Goal: Transaction & Acquisition: Purchase product/service

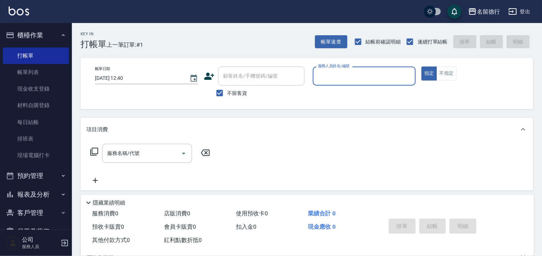
click at [326, 66] on label "服務人員姓名/編號" at bounding box center [334, 65] width 32 height 5
click at [326, 70] on input "服務人員姓名/編號" at bounding box center [364, 76] width 97 height 13
click at [329, 72] on input "服務人員姓名/編號" at bounding box center [364, 76] width 97 height 13
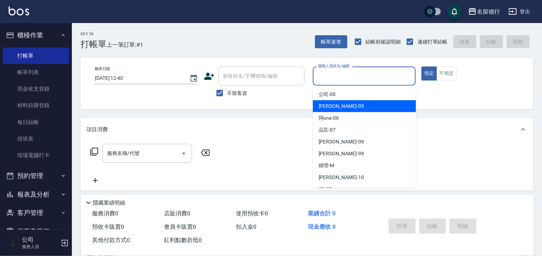
click at [336, 102] on span "[PERSON_NAME]-05" at bounding box center [340, 106] width 45 height 8
type input "[PERSON_NAME]-05"
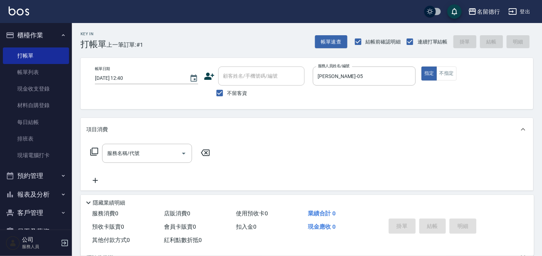
click at [93, 150] on icon at bounding box center [94, 151] width 9 height 9
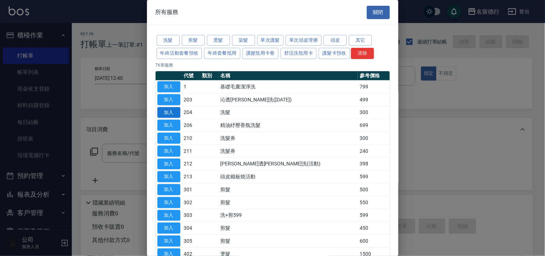
click at [168, 115] on button "加入" at bounding box center [168, 112] width 23 height 11
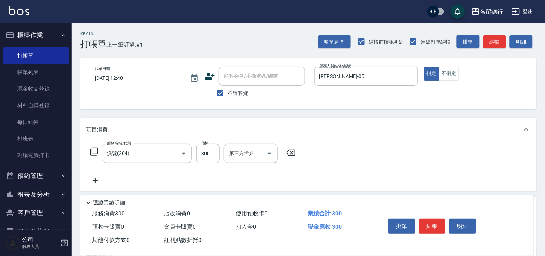
type input "洗髮(204)"
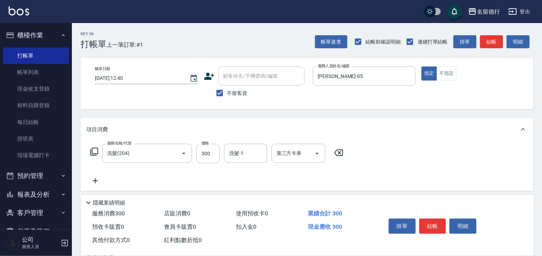
click at [96, 151] on icon at bounding box center [94, 151] width 9 height 9
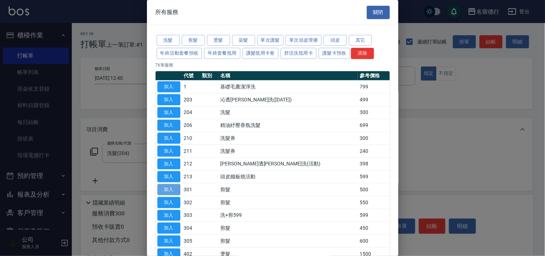
click at [174, 191] on button "加入" at bounding box center [168, 189] width 23 height 11
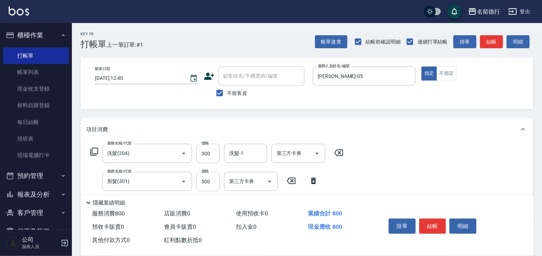
click at [200, 181] on input "500" at bounding box center [207, 181] width 23 height 19
type input "400"
click at [245, 155] on input "洗髮-1" at bounding box center [245, 153] width 37 height 13
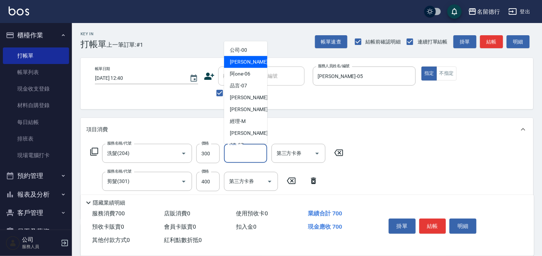
click at [253, 60] on div "[PERSON_NAME]-05" at bounding box center [245, 62] width 43 height 12
type input "[PERSON_NAME]-05"
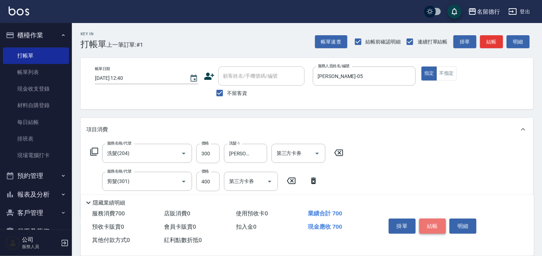
click at [428, 224] on button "結帳" at bounding box center [432, 225] width 27 height 15
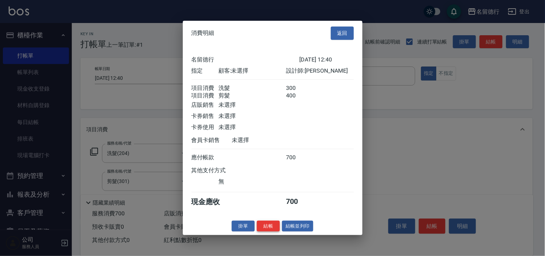
click at [264, 229] on button "結帳" at bounding box center [268, 225] width 23 height 11
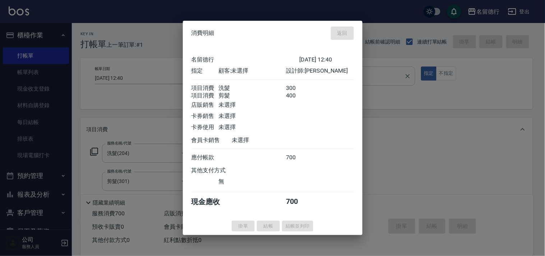
type input "[DATE] 14:15"
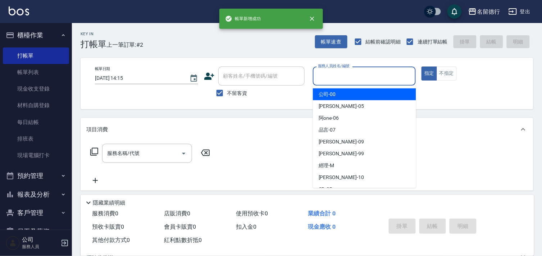
click at [341, 78] on input "服務人員姓名/編號" at bounding box center [364, 76] width 97 height 13
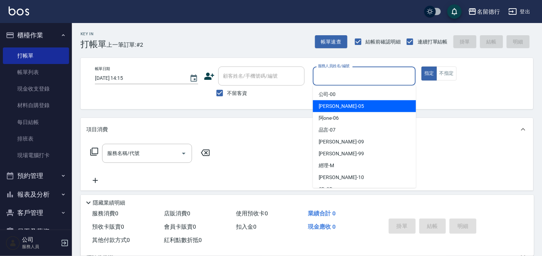
click at [343, 108] on div "[PERSON_NAME]-05" at bounding box center [364, 106] width 103 height 12
type input "[PERSON_NAME]-05"
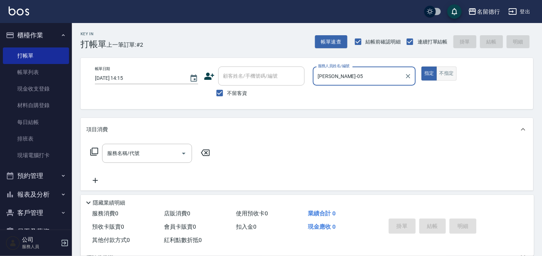
click at [437, 71] on button "不指定" at bounding box center [446, 73] width 20 height 14
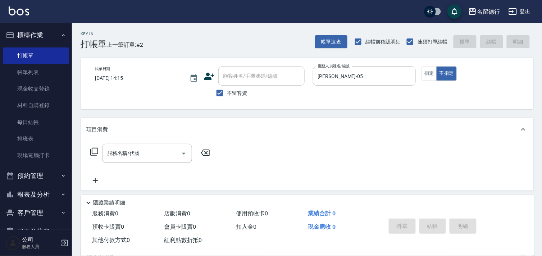
click at [92, 157] on div "服務名稱/代號 服務名稱/代號" at bounding box center [150, 153] width 128 height 19
click at [88, 148] on div "服務名稱/代號 服務名稱/代號" at bounding box center [150, 153] width 128 height 19
click at [93, 151] on icon at bounding box center [94, 151] width 9 height 9
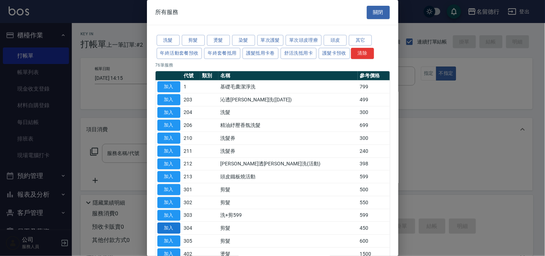
click at [171, 228] on button "加入" at bounding box center [168, 227] width 23 height 11
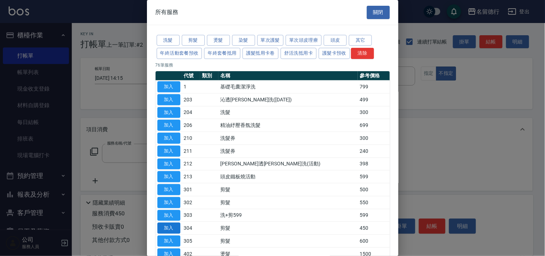
type input "剪髮(304)"
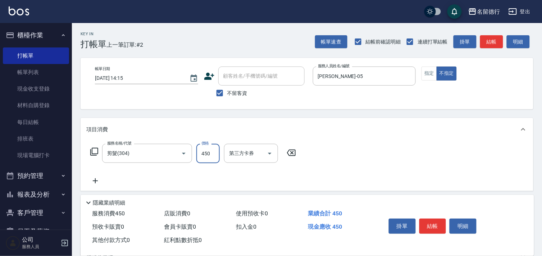
click at [211, 151] on input "450" at bounding box center [207, 153] width 23 height 19
type input "400"
click at [431, 224] on button "結帳" at bounding box center [432, 225] width 27 height 15
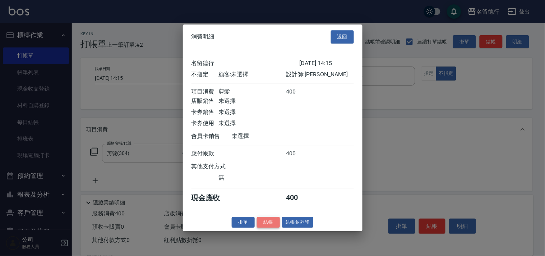
click at [264, 224] on button "結帳" at bounding box center [268, 222] width 23 height 11
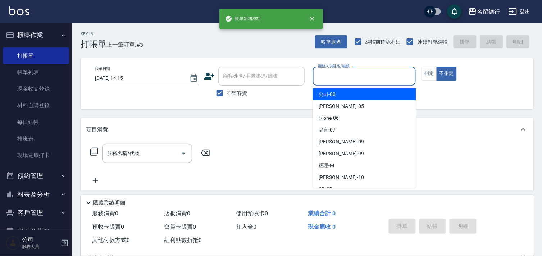
click at [345, 74] on input "服務人員姓名/編號" at bounding box center [364, 76] width 97 height 13
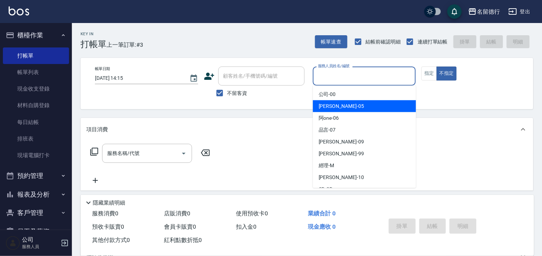
click at [347, 110] on div "[PERSON_NAME]-05" at bounding box center [364, 106] width 103 height 12
type input "[PERSON_NAME]-05"
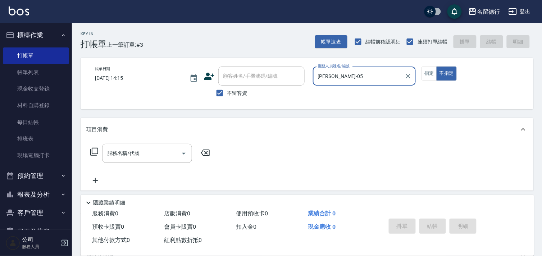
click at [96, 152] on icon at bounding box center [94, 151] width 9 height 9
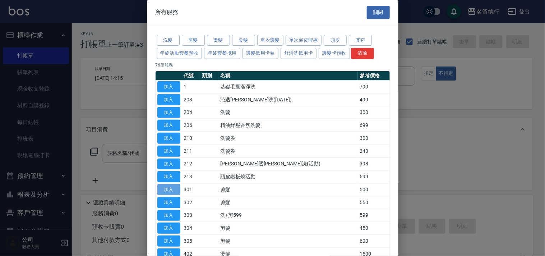
click at [173, 188] on button "加入" at bounding box center [168, 189] width 23 height 11
type input "剪髮(301)"
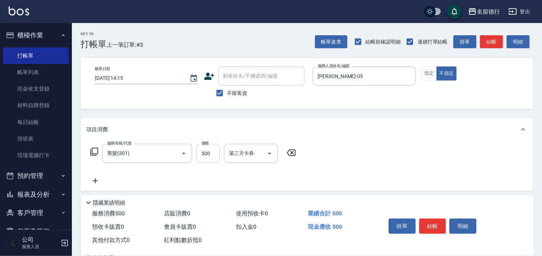
click at [209, 156] on input "500" at bounding box center [207, 153] width 23 height 19
click at [318, 149] on div "服務名稱/代號 剪髮(301) 服務名稱/代號 價格 500 價格 第三方卡券 第三方卡券" at bounding box center [306, 166] width 452 height 50
click at [426, 72] on button "指定" at bounding box center [428, 73] width 15 height 14
click at [432, 225] on button "結帳" at bounding box center [432, 225] width 27 height 15
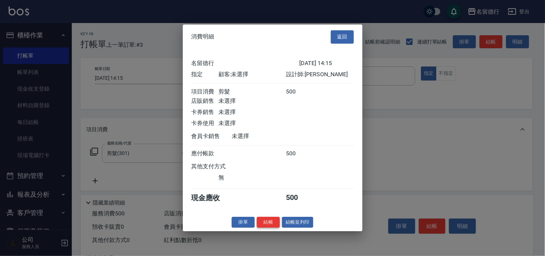
click at [267, 228] on button "結帳" at bounding box center [268, 222] width 23 height 11
